Goal: Navigation & Orientation: Find specific page/section

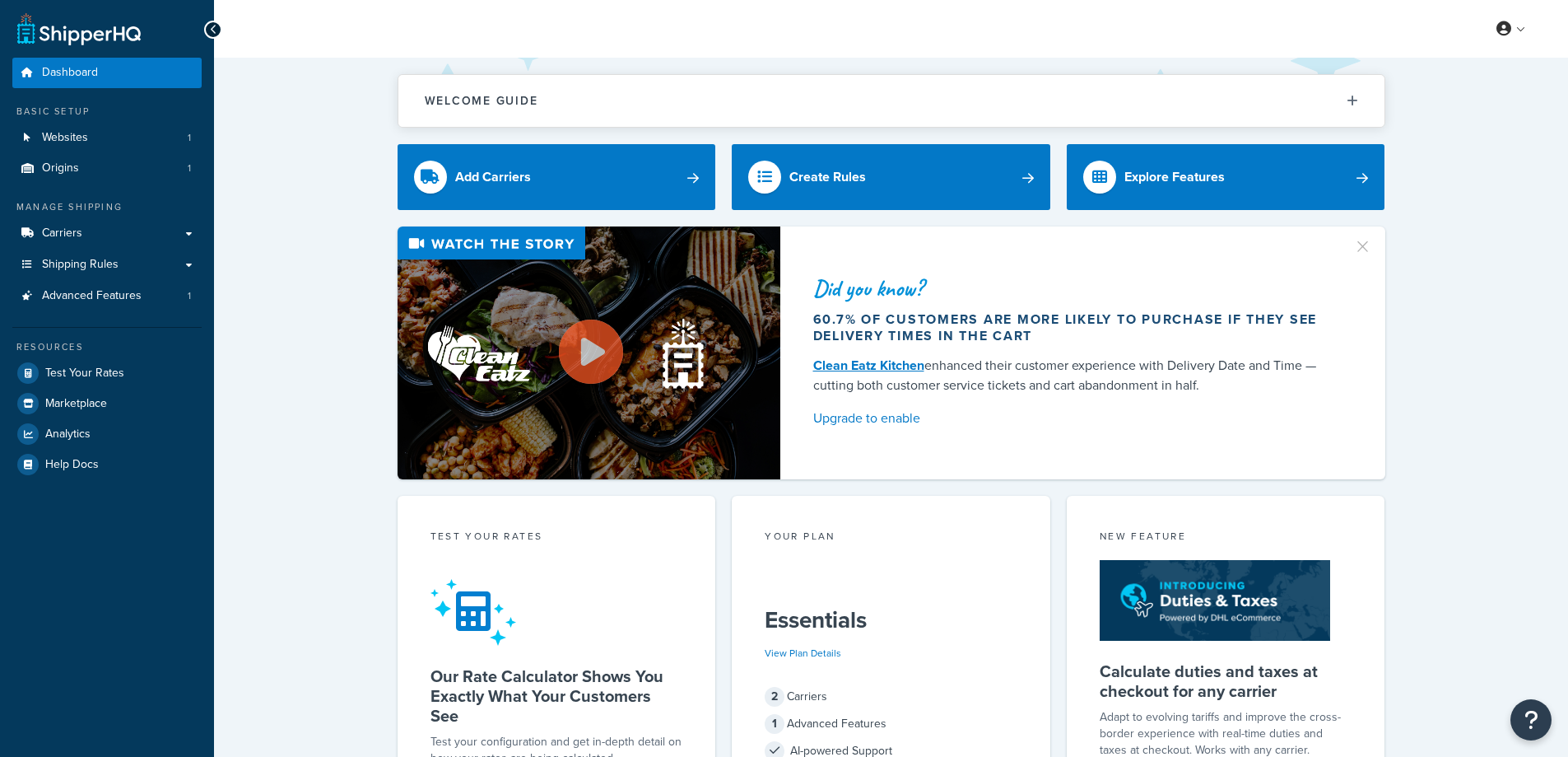
click at [55, 266] on span "Shipping Rules" at bounding box center [80, 264] width 76 height 14
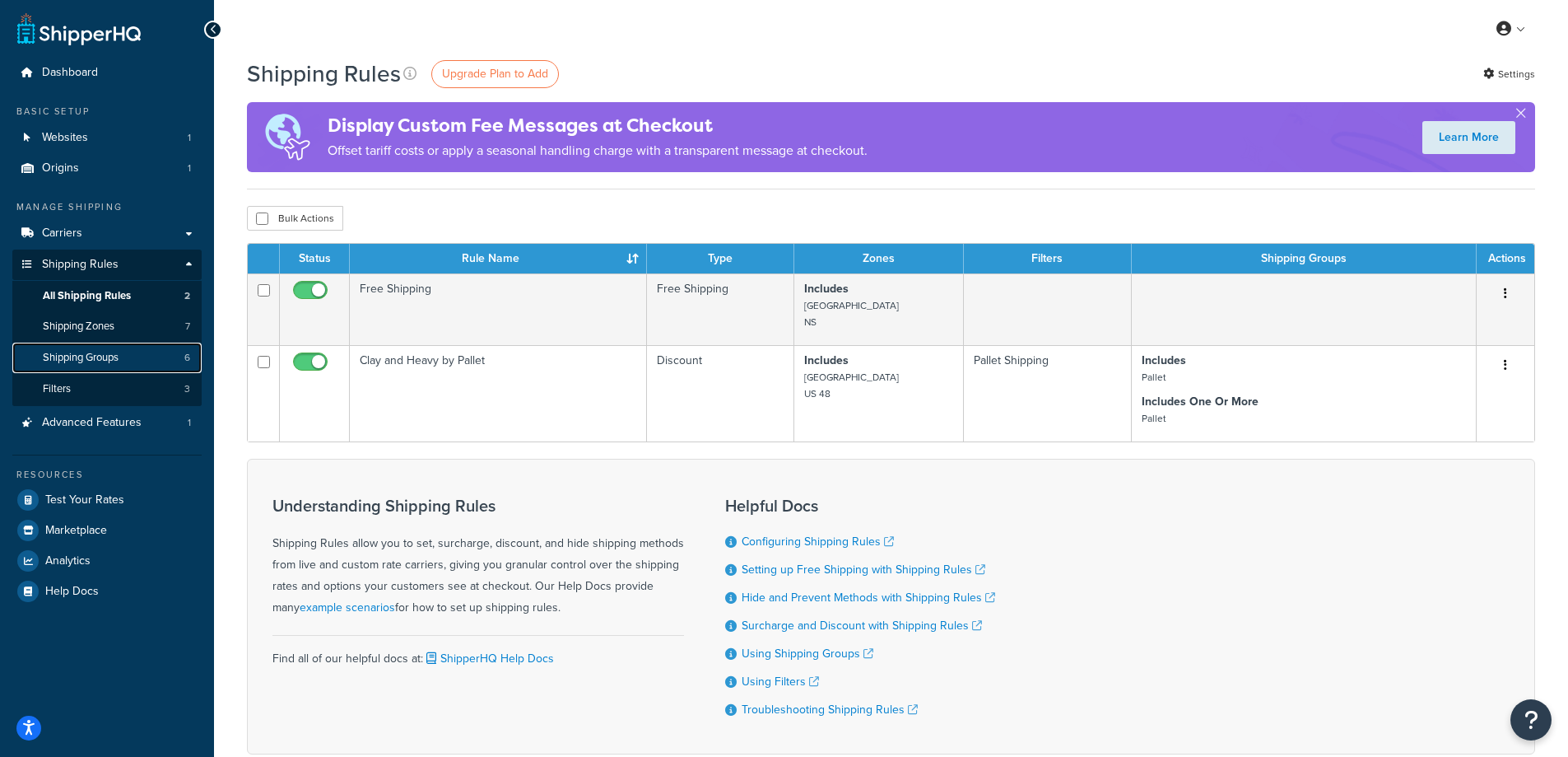
click at [99, 354] on span "Shipping Groups" at bounding box center [80, 358] width 75 height 14
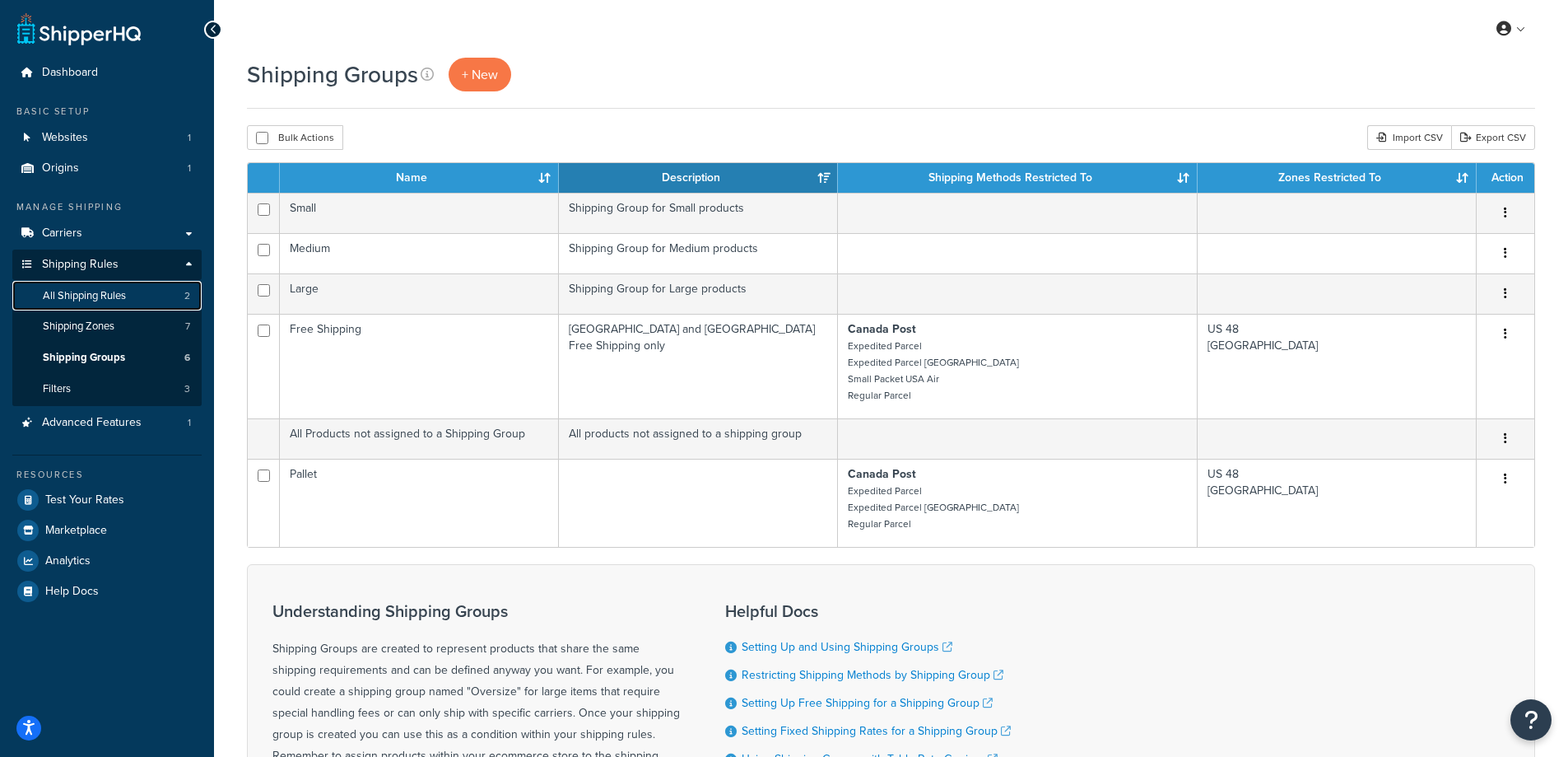
click at [90, 300] on span "All Shipping Rules" at bounding box center [85, 295] width 83 height 14
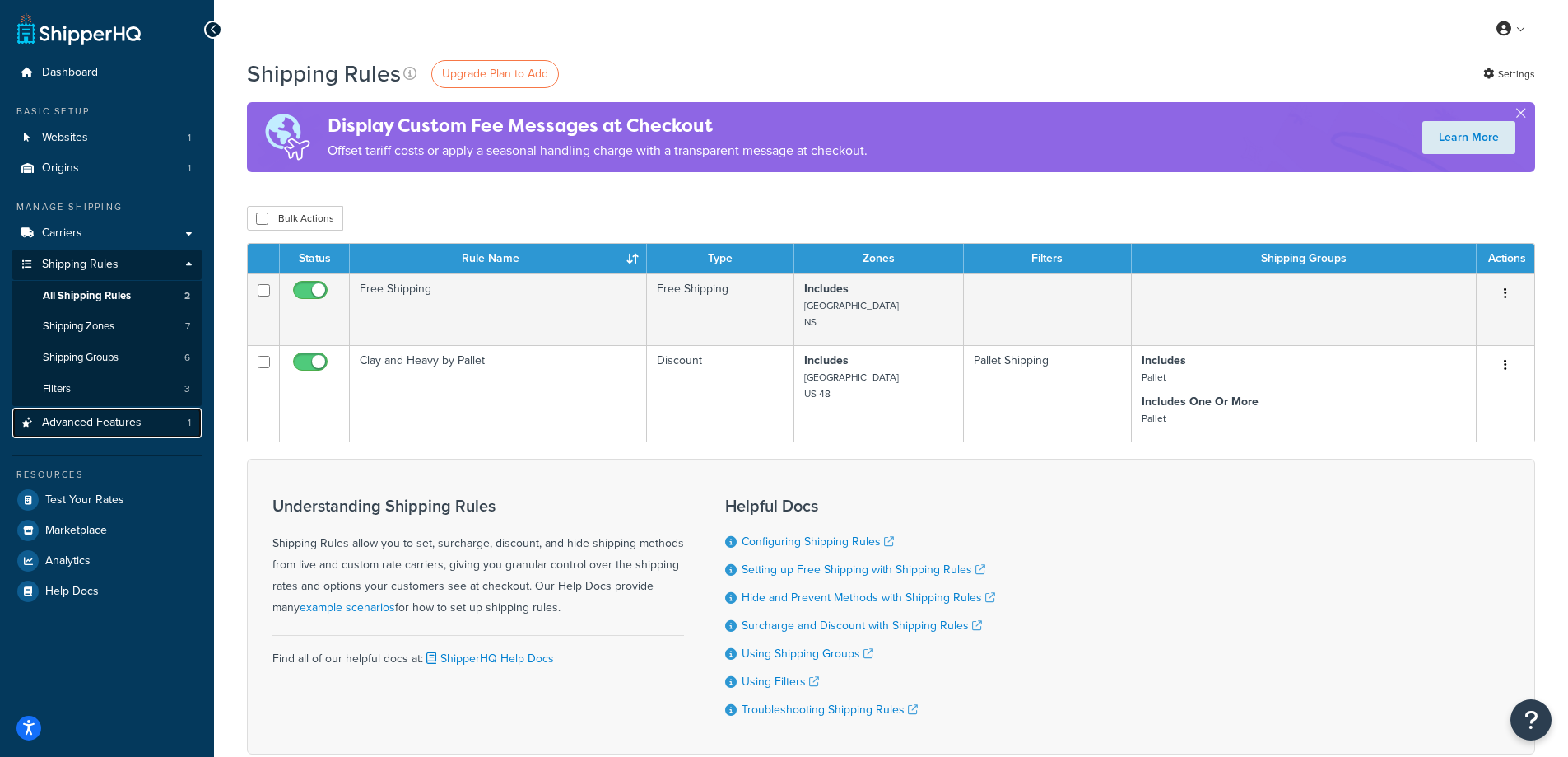
click at [83, 419] on span "Advanced Features" at bounding box center [92, 422] width 100 height 14
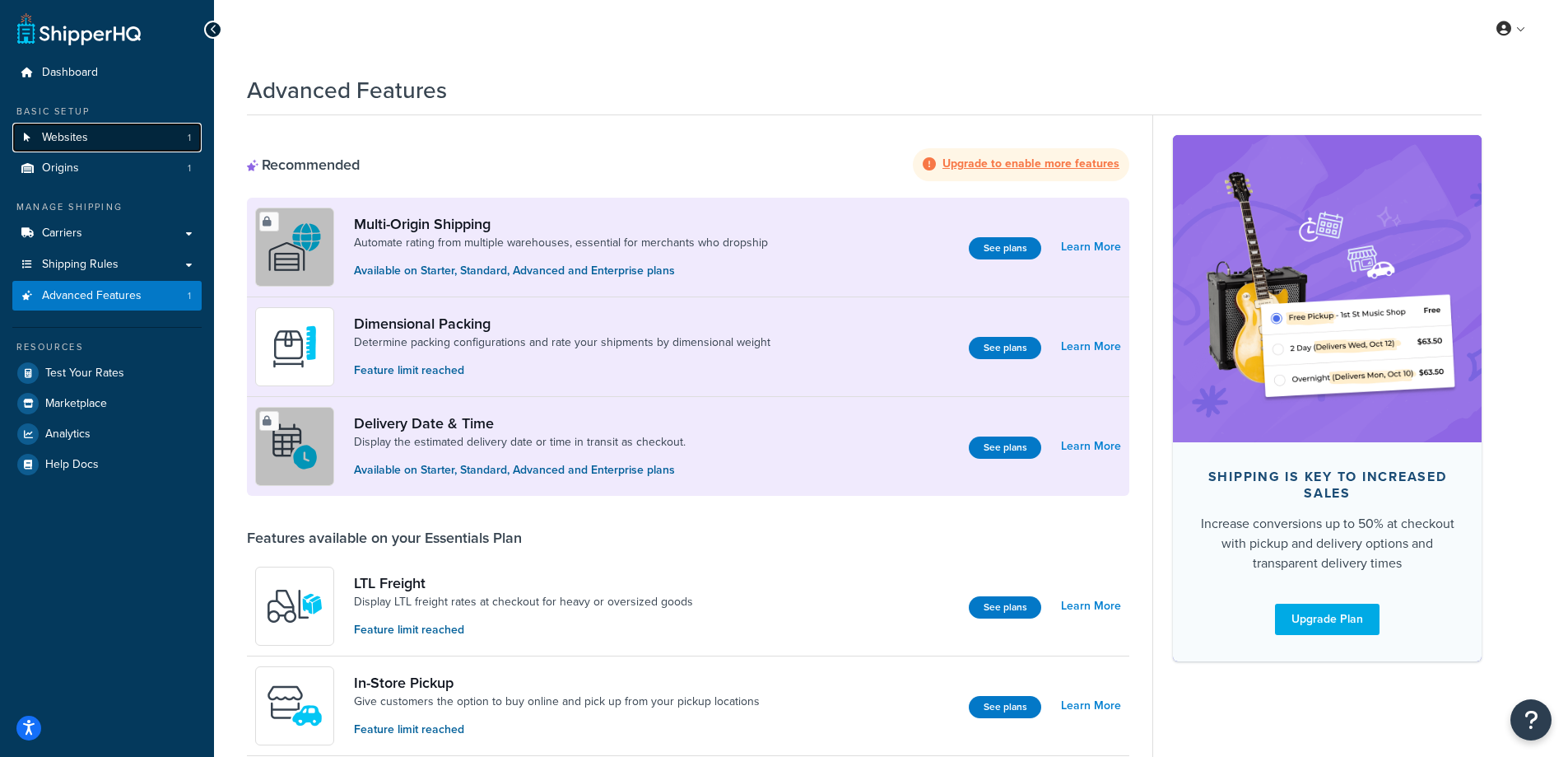
click at [59, 129] on link "Websites 1" at bounding box center [107, 138] width 189 height 31
